Goal: Transaction & Acquisition: Purchase product/service

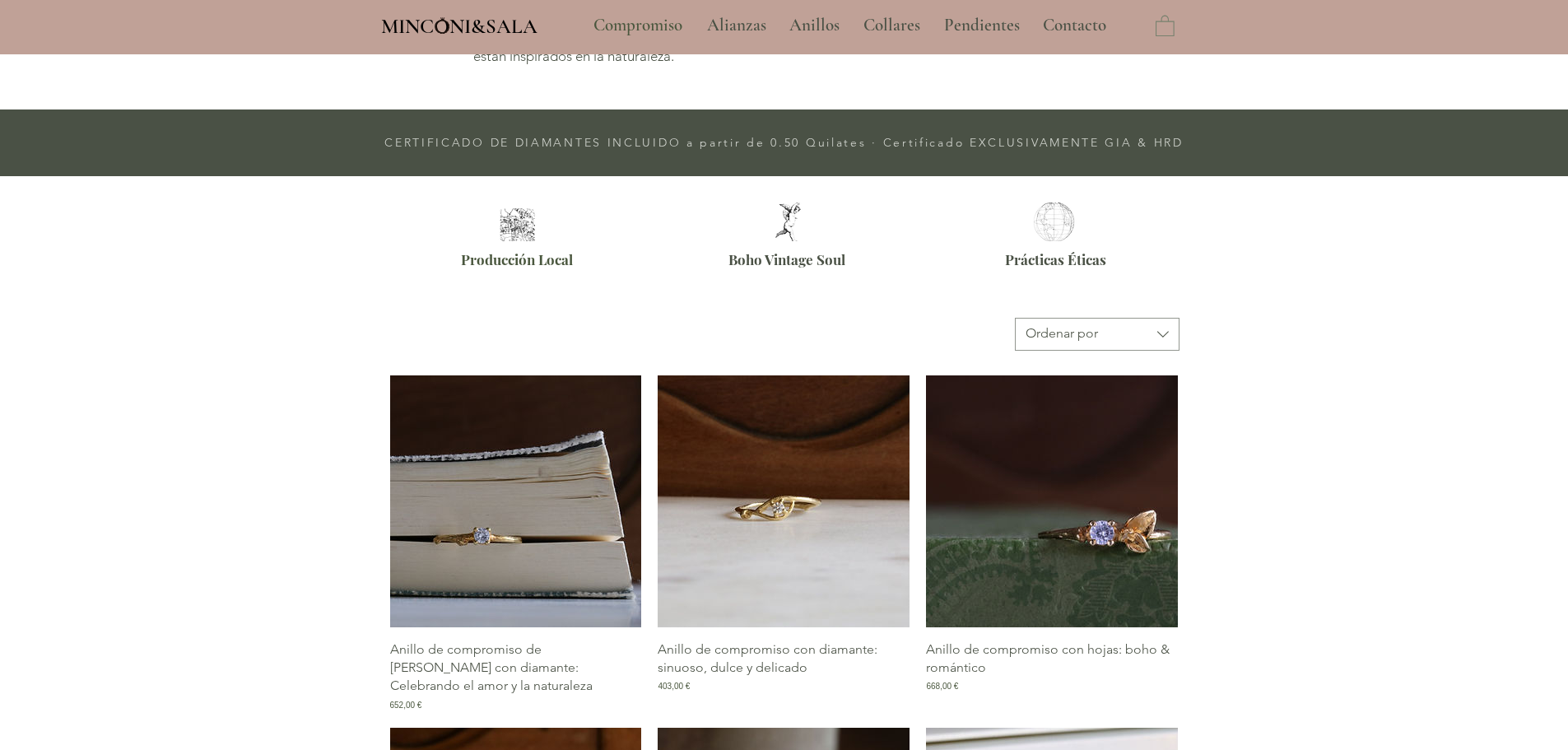
scroll to position [741, 0]
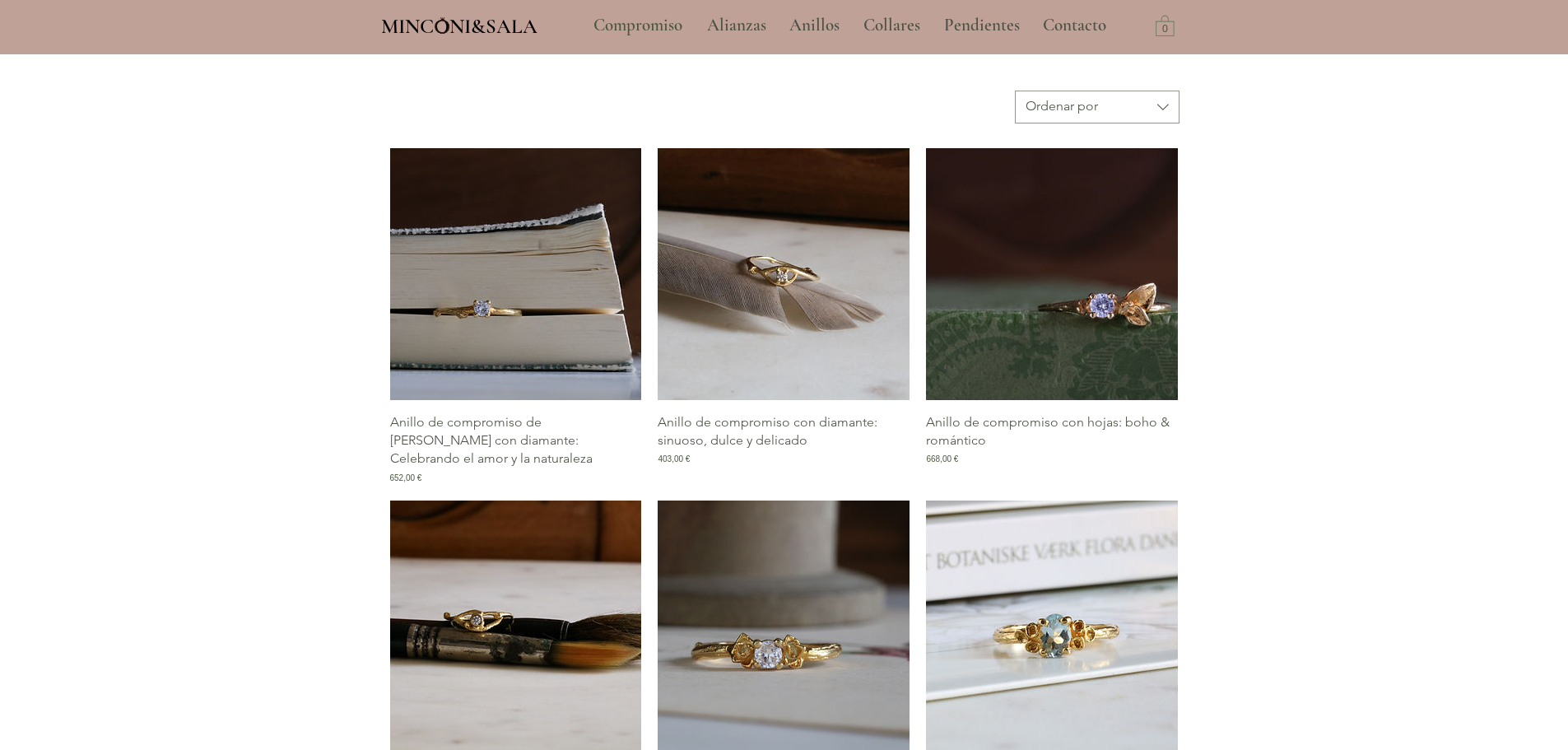
type input "**********"
select select "**********"
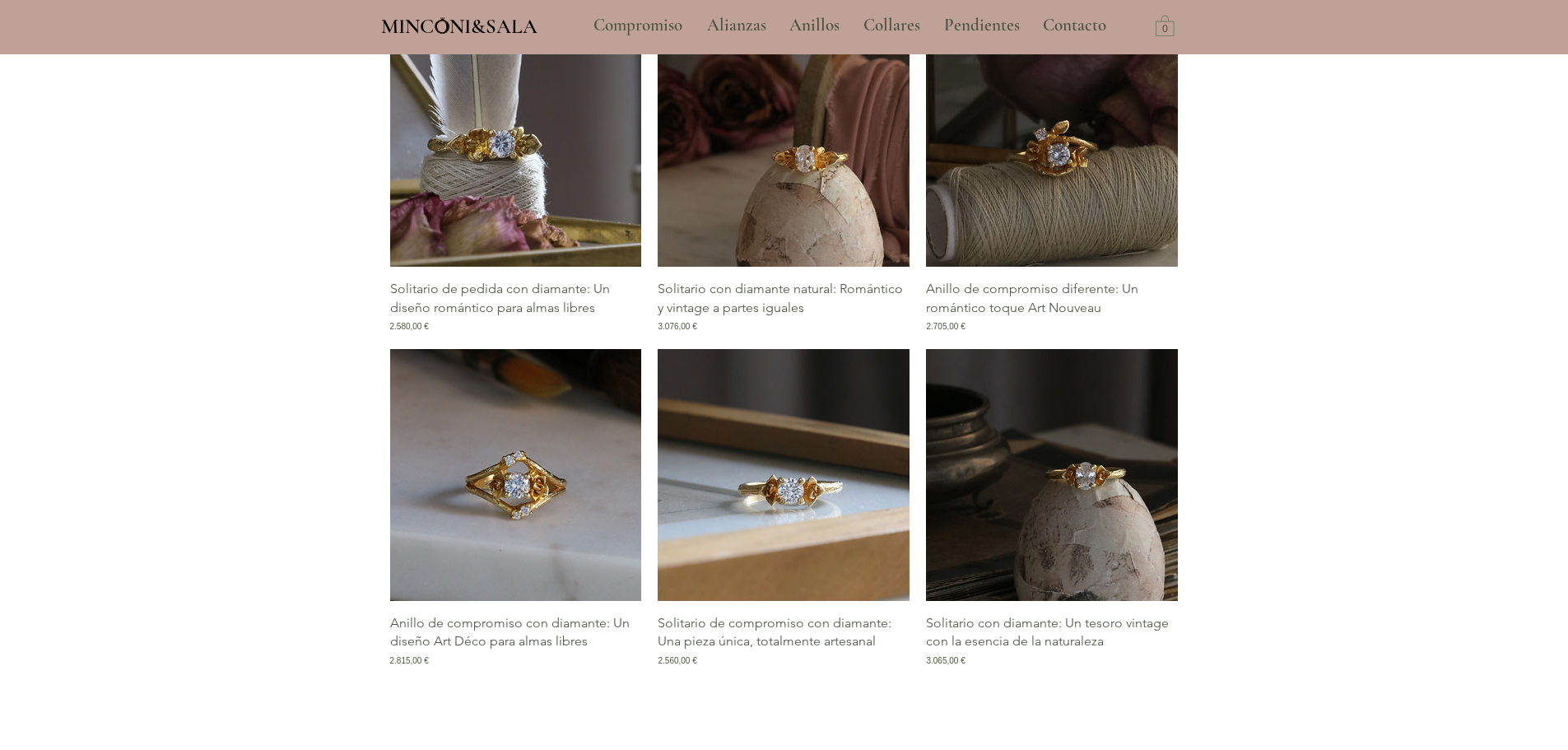
scroll to position [2304, 0]
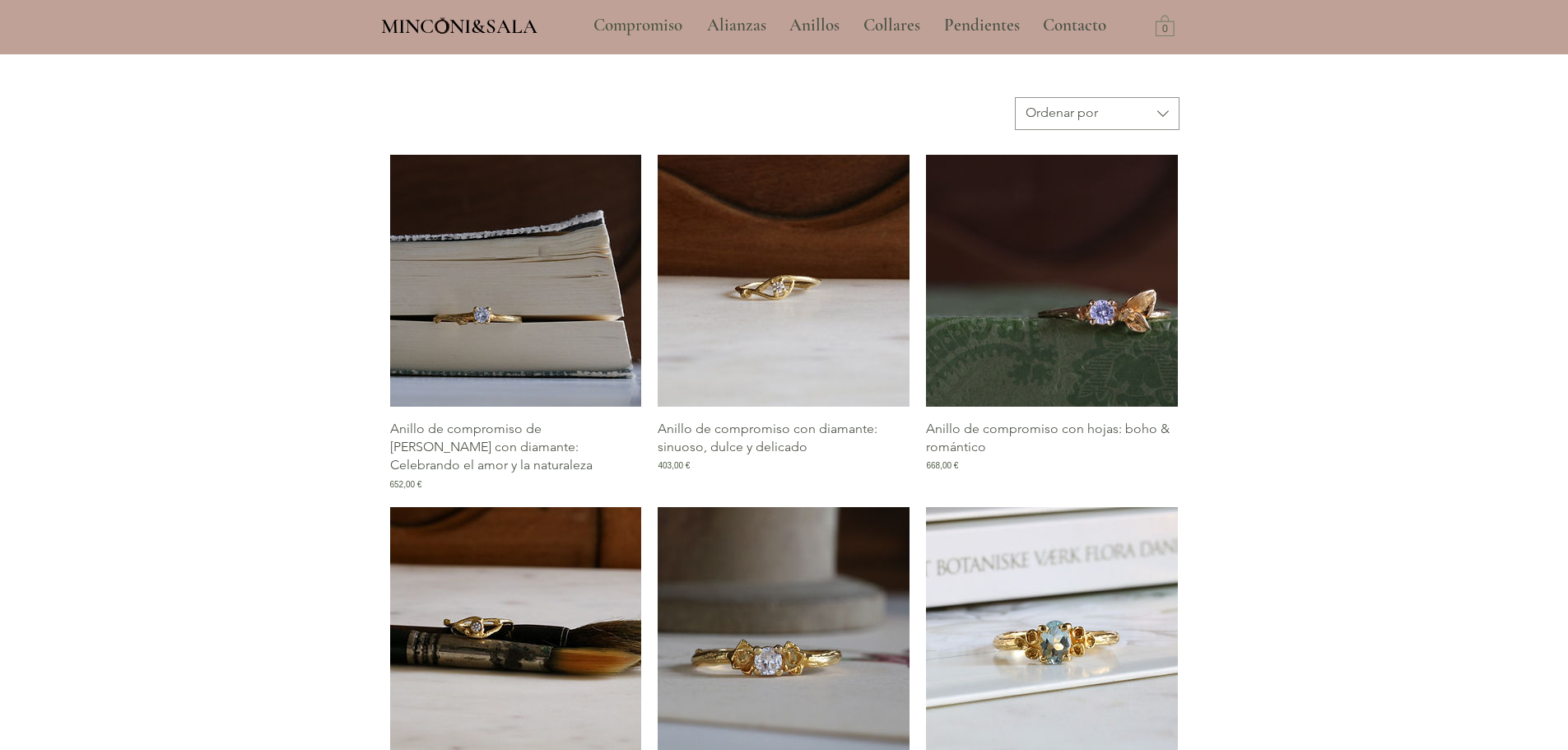
scroll to position [905, 0]
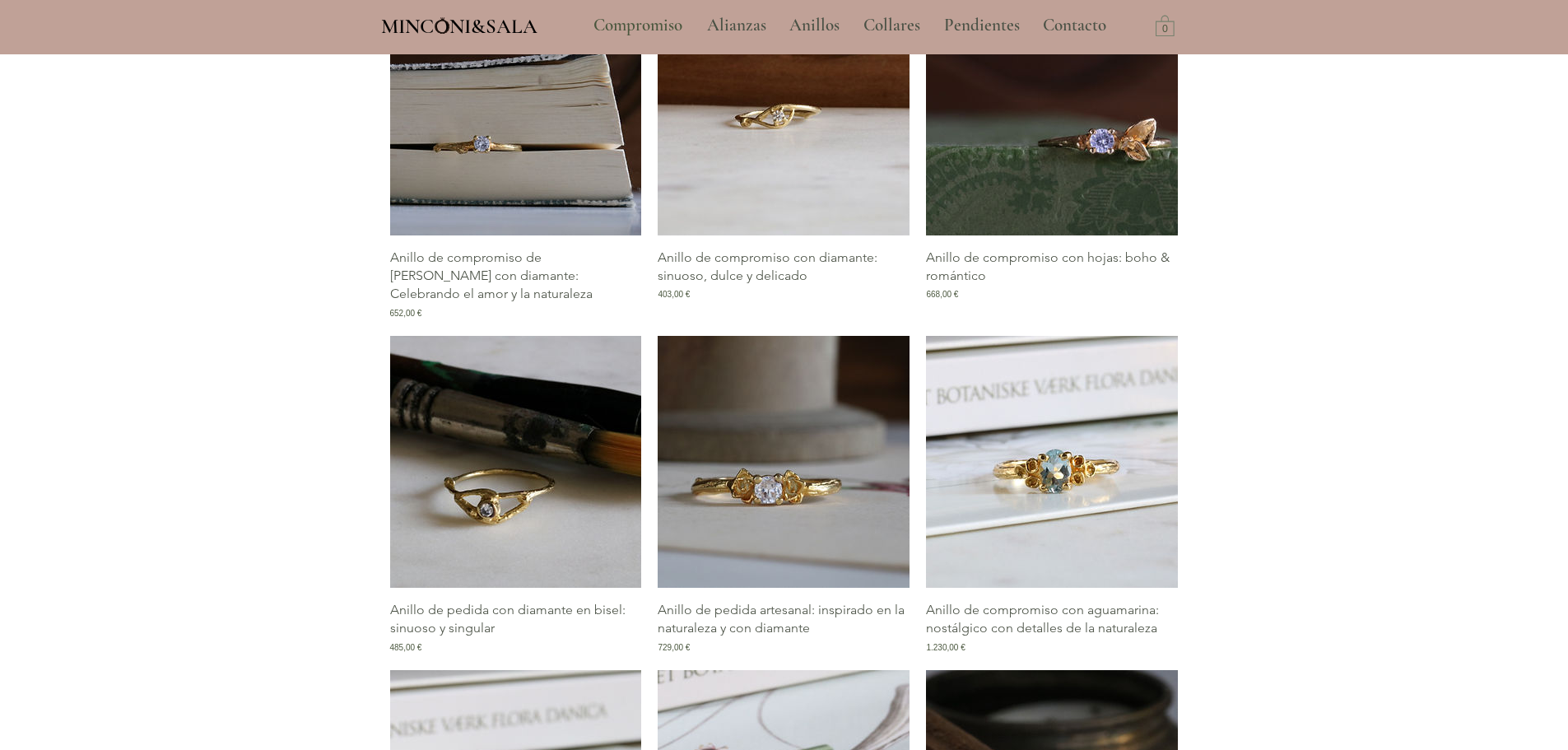
click at [542, 505] on img "Galería de Anillo de pedida con diamante en bisel: sinuoso y singular" at bounding box center [516, 462] width 252 height 252
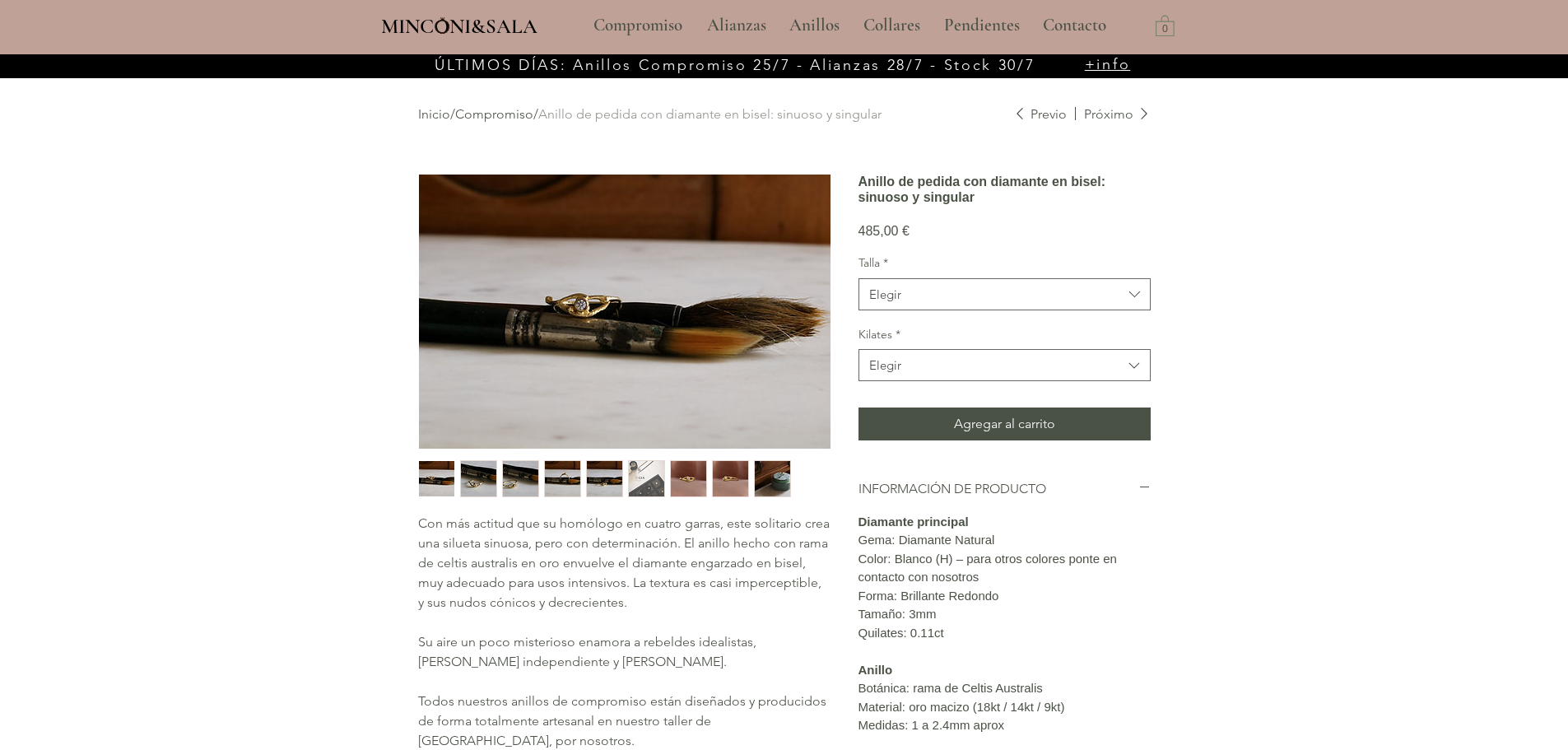
click at [490, 480] on img "2 / 9" at bounding box center [478, 478] width 35 height 35
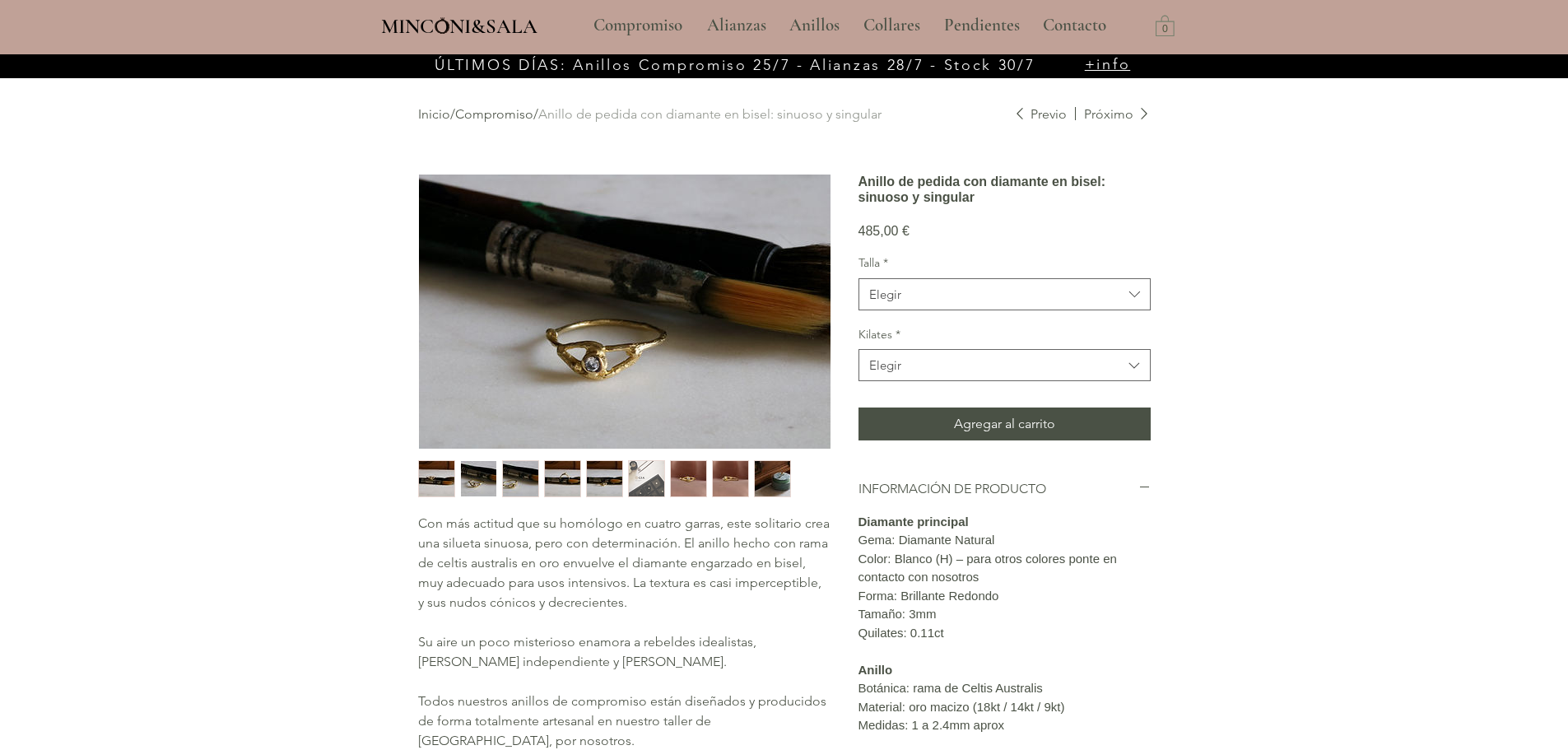
click at [589, 359] on img "main content" at bounding box center [625, 311] width 411 height 275
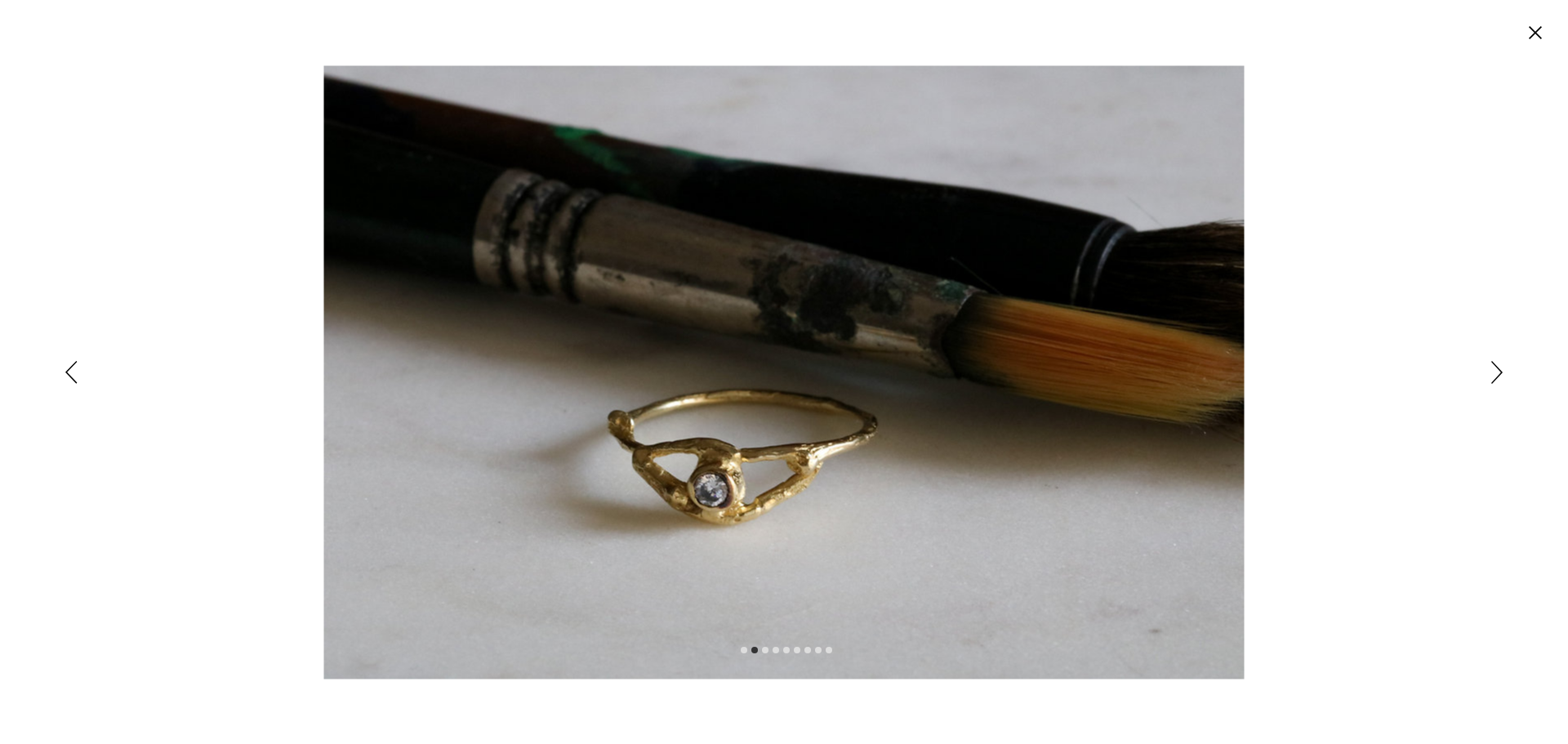
click at [1499, 374] on icon "Siguiente" at bounding box center [1497, 372] width 12 height 23
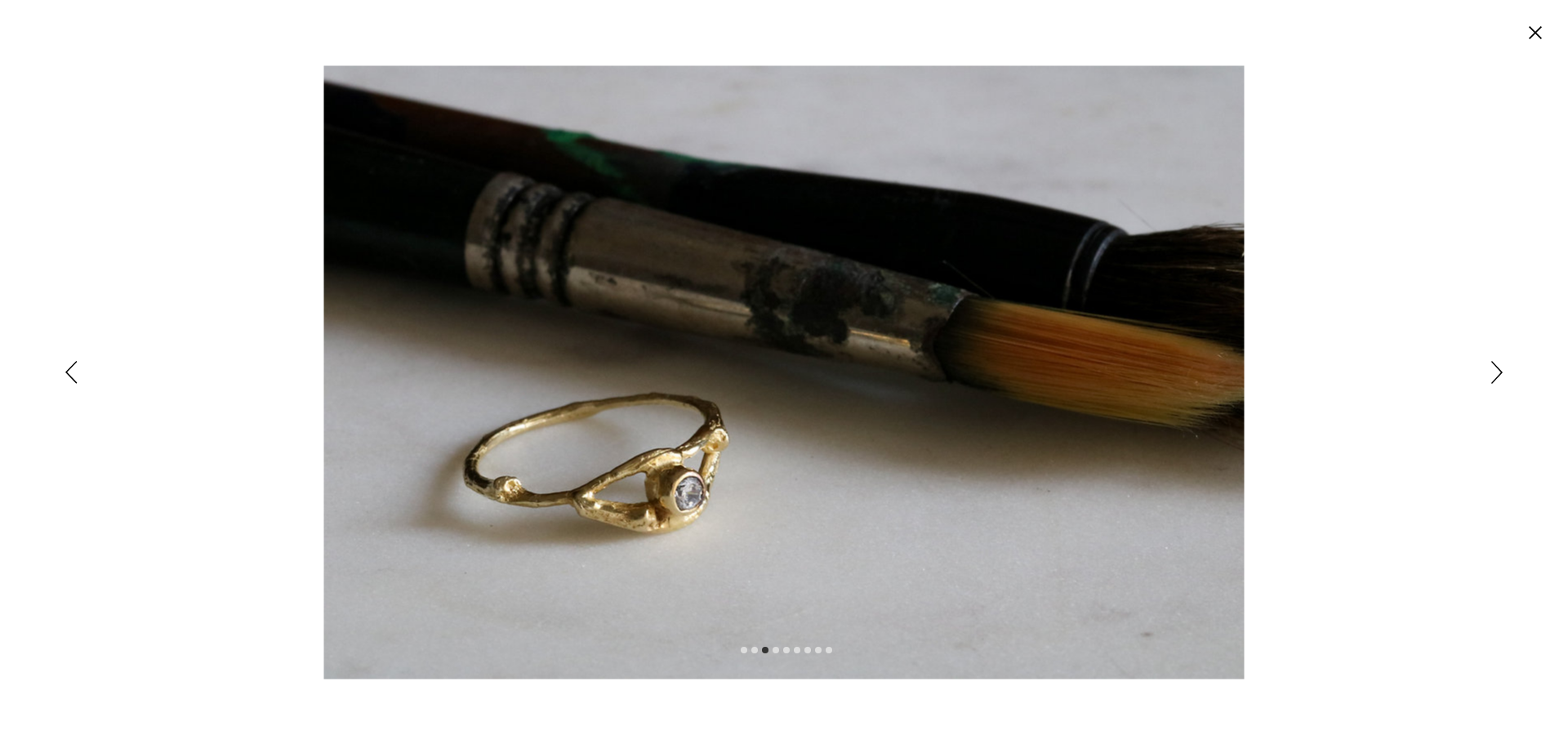
click at [1489, 373] on div "Expanded image viewer" at bounding box center [784, 372] width 1568 height 744
click at [1498, 374] on icon "Siguiente" at bounding box center [1497, 372] width 12 height 23
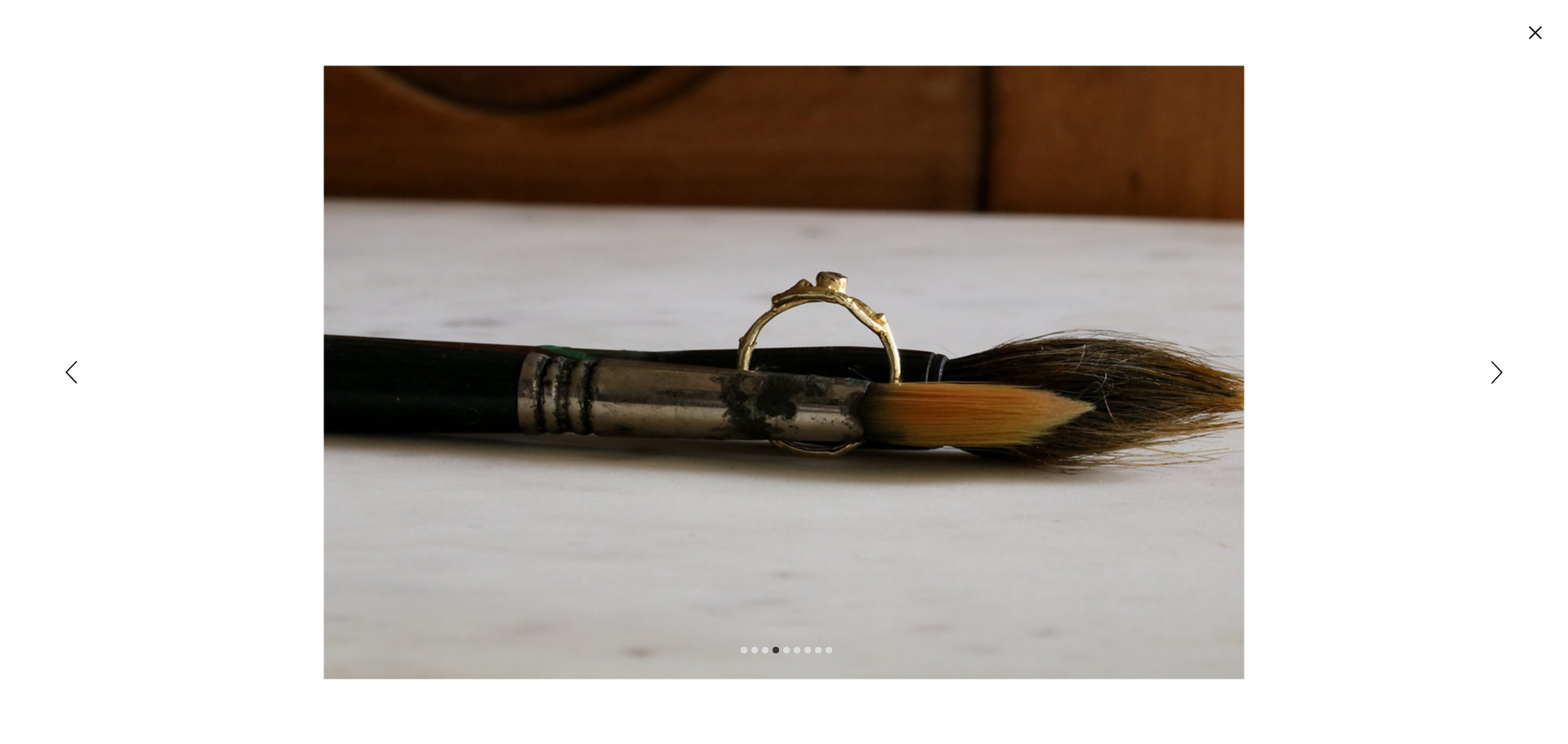
click at [1498, 374] on icon "Siguiente" at bounding box center [1497, 372] width 12 height 23
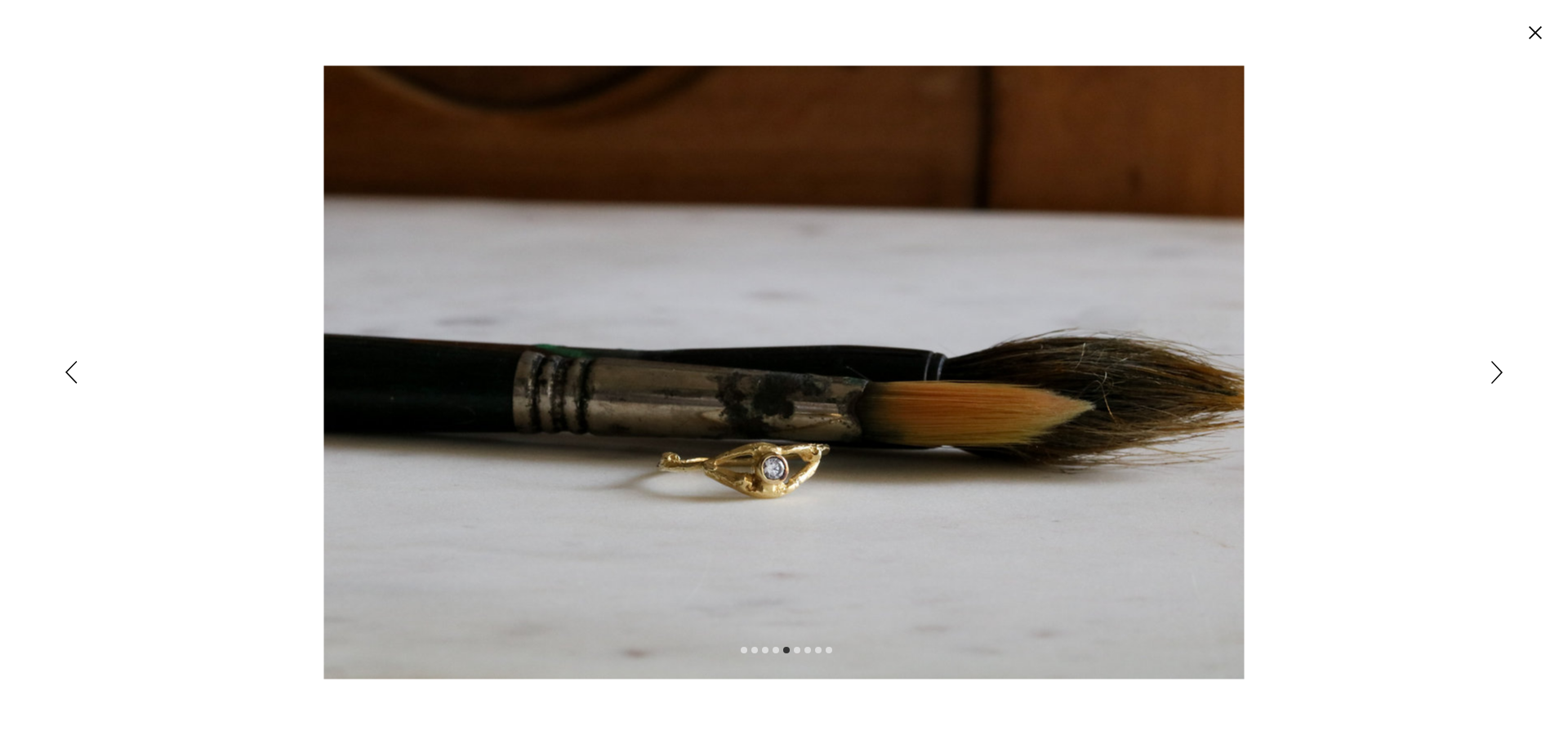
click at [1498, 374] on icon "Siguiente" at bounding box center [1497, 372] width 12 height 23
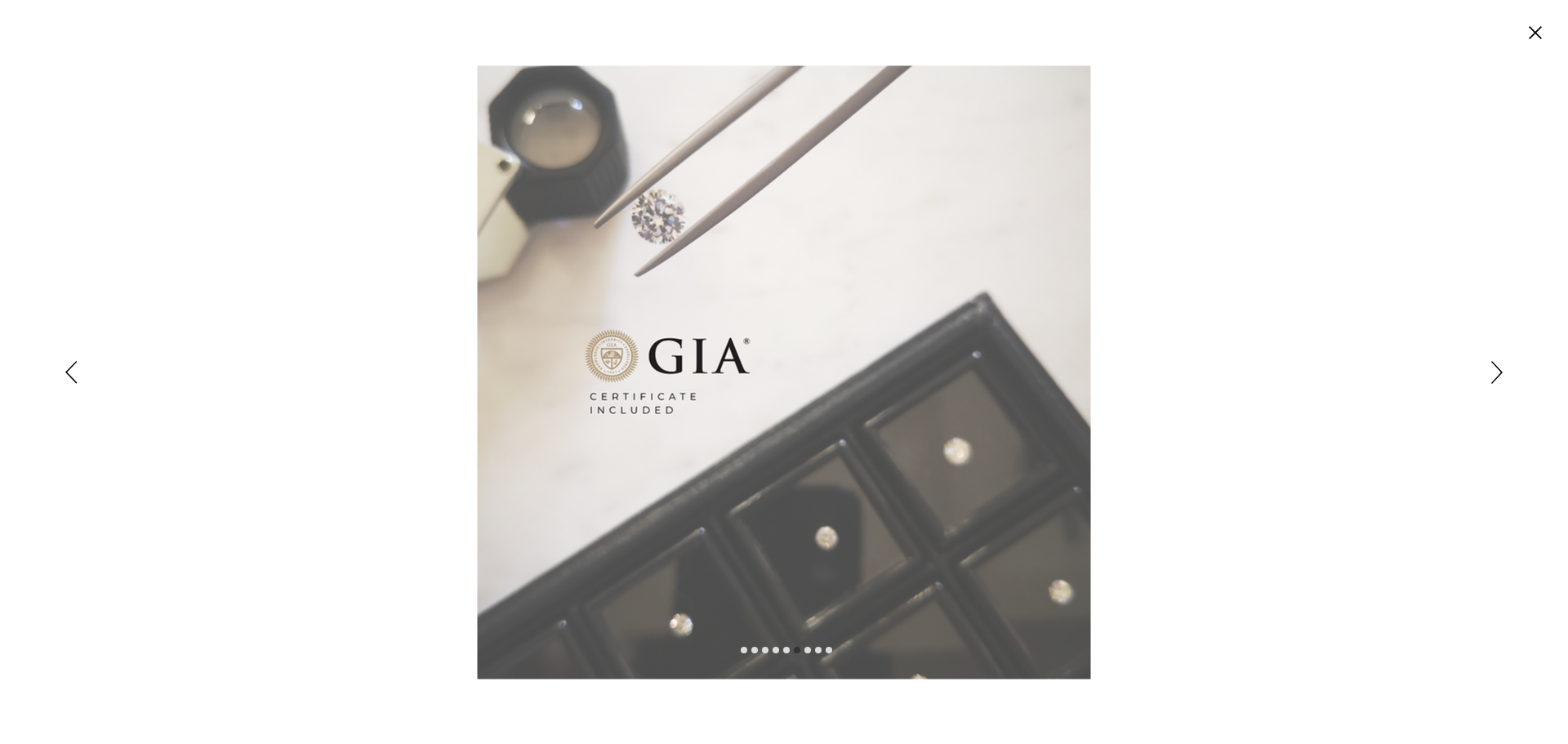
click at [1498, 374] on icon "Siguiente" at bounding box center [1497, 372] width 12 height 23
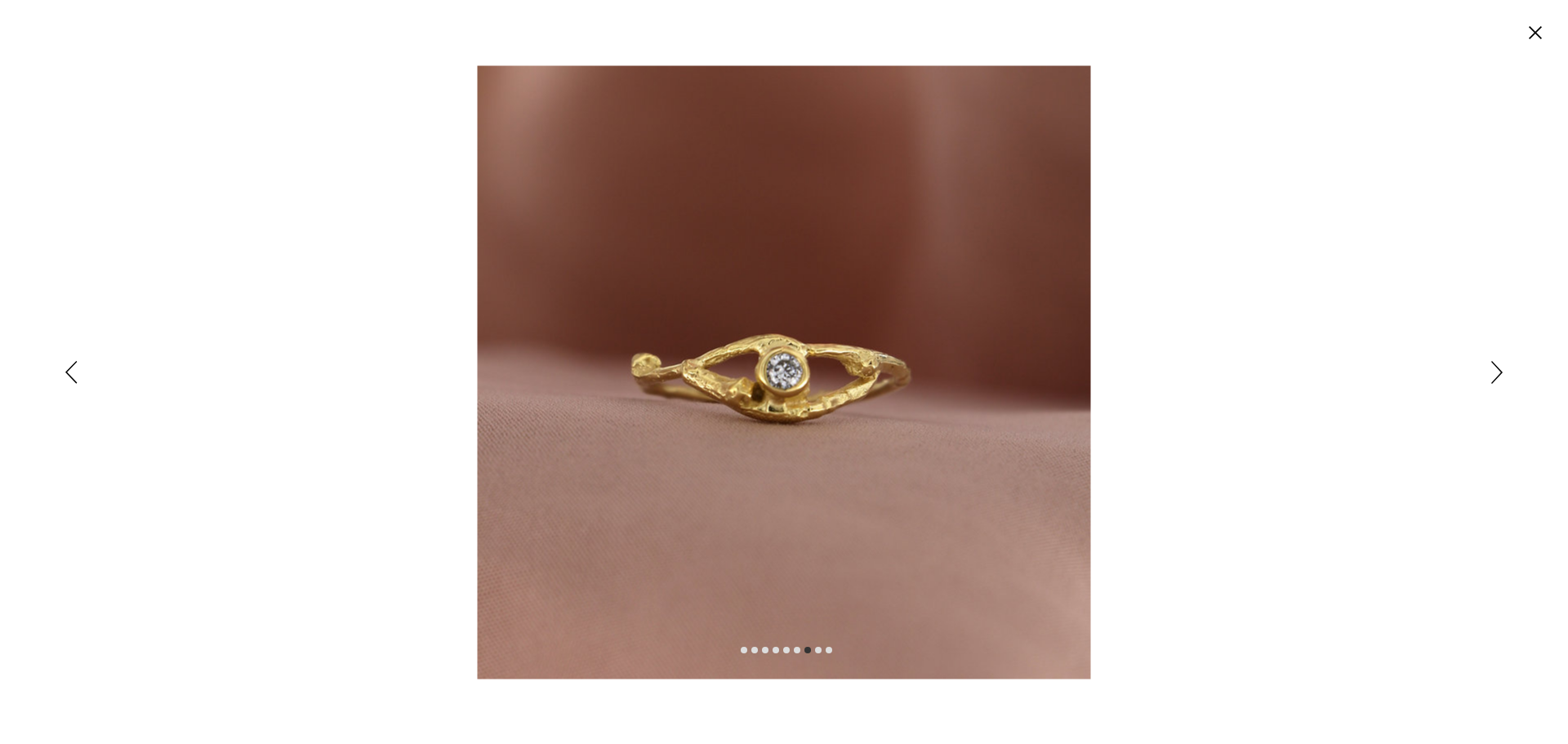
click at [1498, 374] on icon "Siguiente" at bounding box center [1497, 372] width 12 height 23
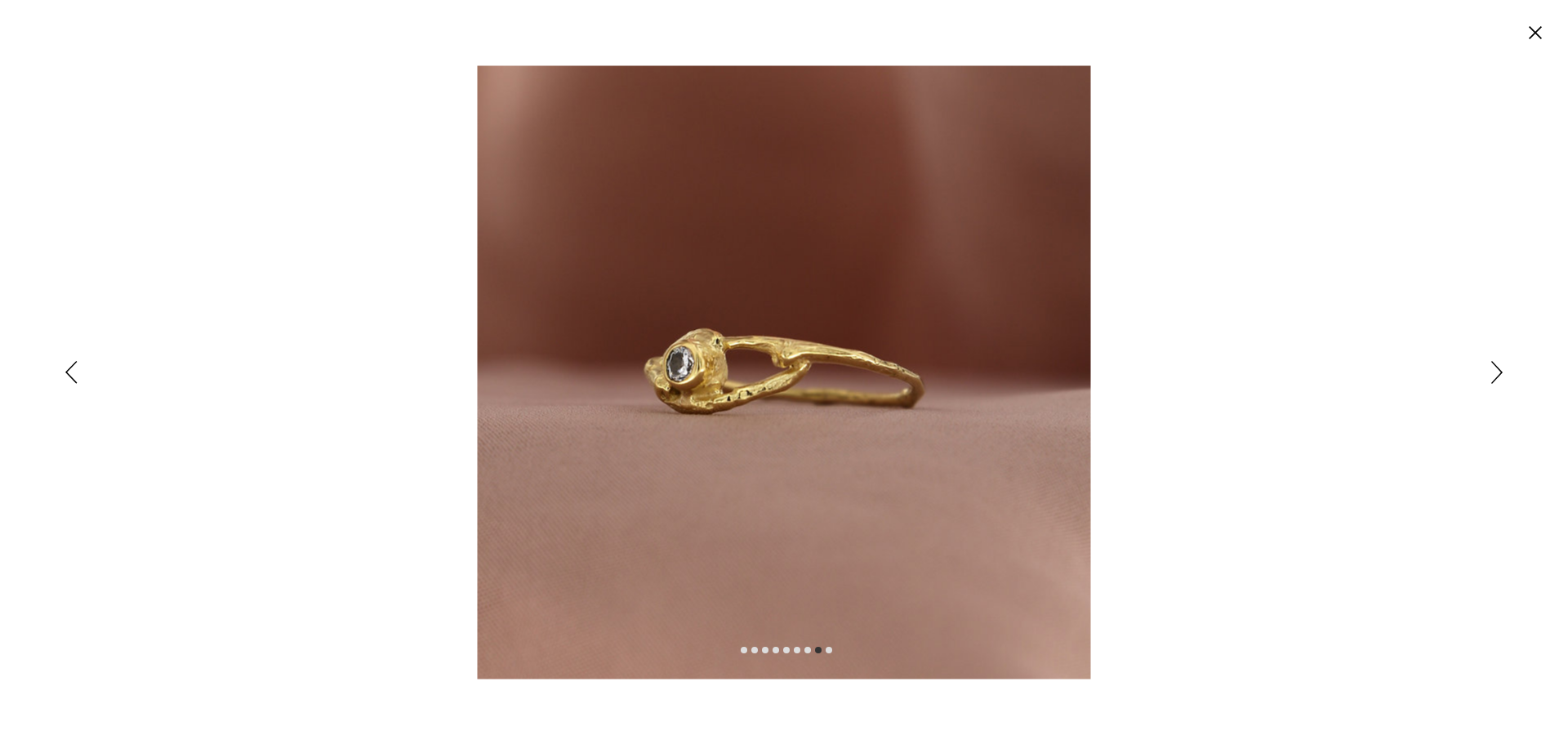
click at [1498, 374] on icon "Siguiente" at bounding box center [1497, 372] width 12 height 23
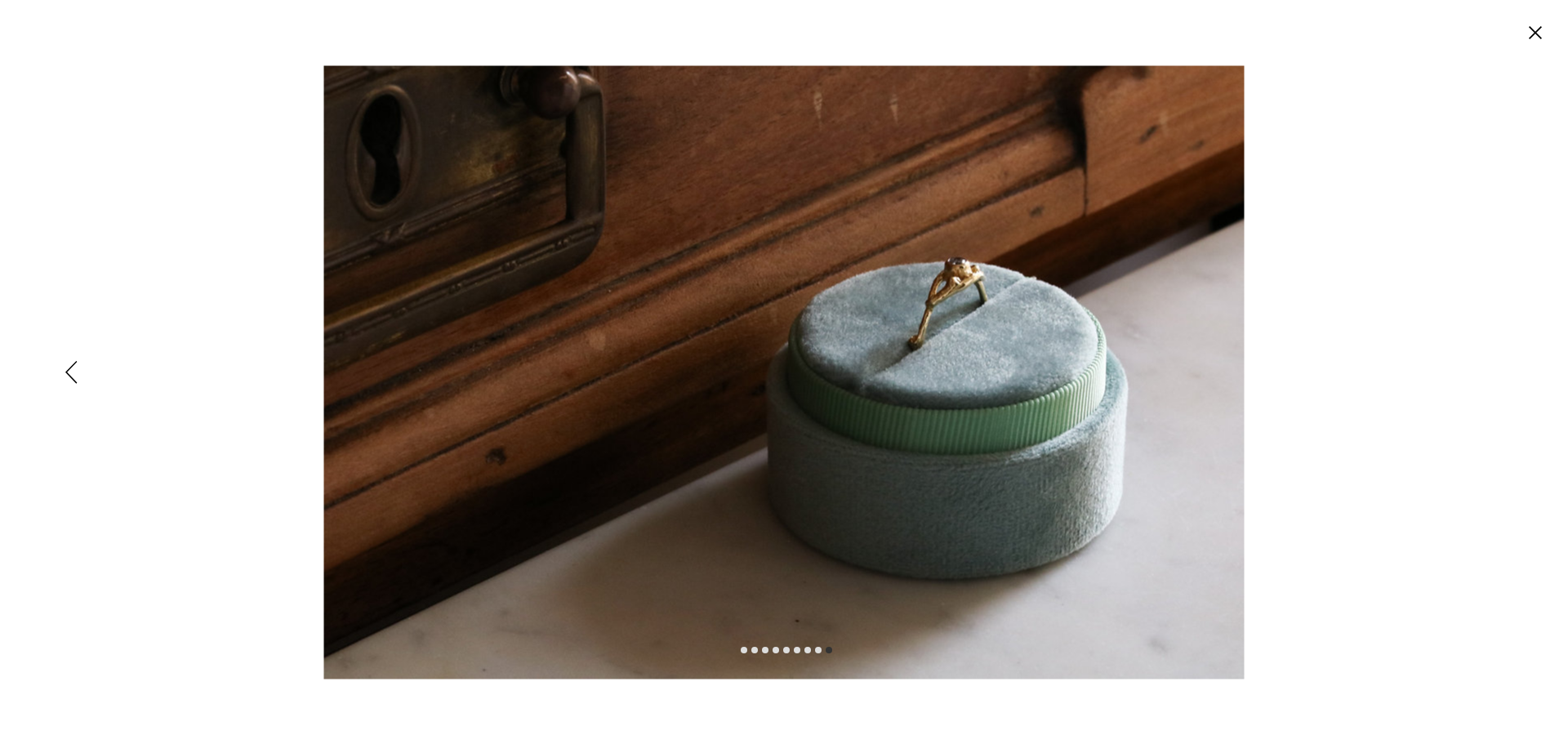
click at [1498, 374] on div "Expanded image viewer" at bounding box center [784, 372] width 1568 height 744
click at [1534, 27] on circle "Cerrar" at bounding box center [1534, 32] width 26 height 26
